Goal: Task Accomplishment & Management: Use online tool/utility

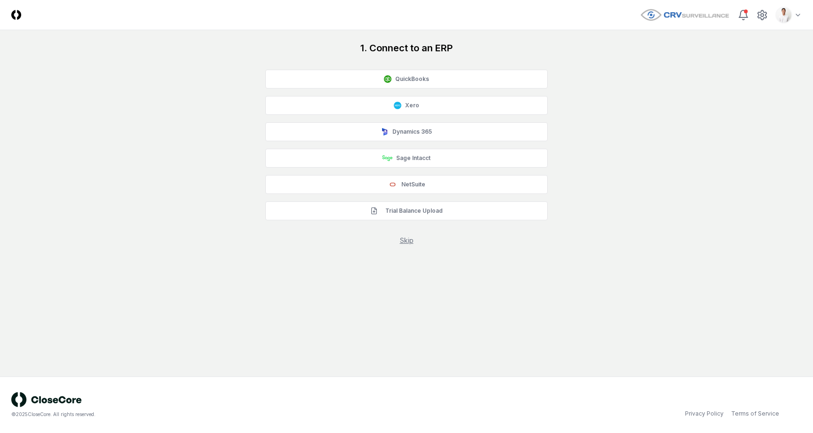
click at [783, 10] on html "CloseCore Toggle navigation menu Toggle user menu 1. Connect to an ERP QuickBoo…" at bounding box center [406, 216] width 813 height 433
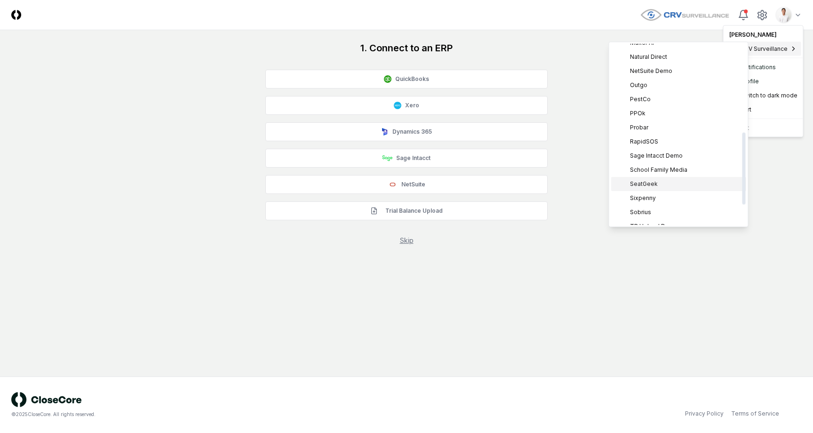
scroll to position [220, 0]
click at [575, 262] on html "CloseCore Toggle navigation menu Toggle user menu 1. Connect to an ERP QuickBoo…" at bounding box center [406, 216] width 813 height 433
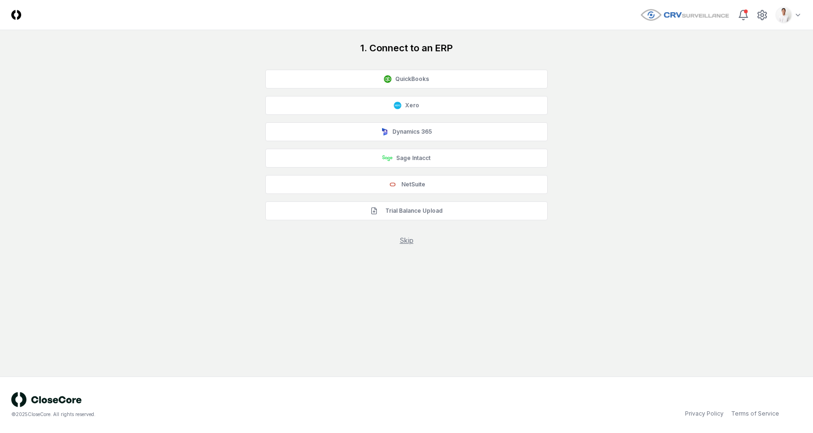
click at [613, 165] on div "1. Connect to an ERP QuickBooks Xero Dynamics 365 Sage Intacct NetSuite Trial B…" at bounding box center [406, 143] width 790 height 204
click at [487, 49] on h1 "1. Connect to an ERP" at bounding box center [406, 47] width 282 height 13
click at [149, 139] on div "1. Connect to an ERP QuickBooks Xero Dynamics 365 Sage Intacct NetSuite Trial B…" at bounding box center [406, 143] width 790 height 204
click at [107, 48] on div "1. Connect to an ERP QuickBooks Xero Dynamics 365 Sage Intacct NetSuite Trial B…" at bounding box center [406, 143] width 790 height 204
click at [736, 121] on div "1. Connect to an ERP QuickBooks Xero Dynamics 365 Sage Intacct NetSuite Trial B…" at bounding box center [406, 143] width 790 height 204
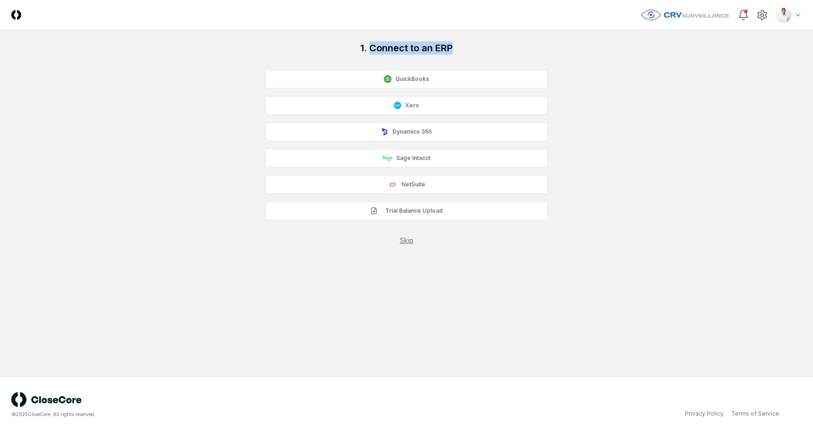
drag, startPoint x: 368, startPoint y: 45, endPoint x: 455, endPoint y: 51, distance: 86.7
click at [455, 50] on h1 "1. Connect to an ERP" at bounding box center [406, 47] width 282 height 13
click at [455, 51] on h1 "1. Connect to an ERP" at bounding box center [406, 47] width 282 height 13
click at [667, 57] on div "1. Connect to an ERP QuickBooks Xero Dynamics 365 Sage Intacct NetSuite Trial B…" at bounding box center [406, 143] width 790 height 204
